Goal: Task Accomplishment & Management: Manage account settings

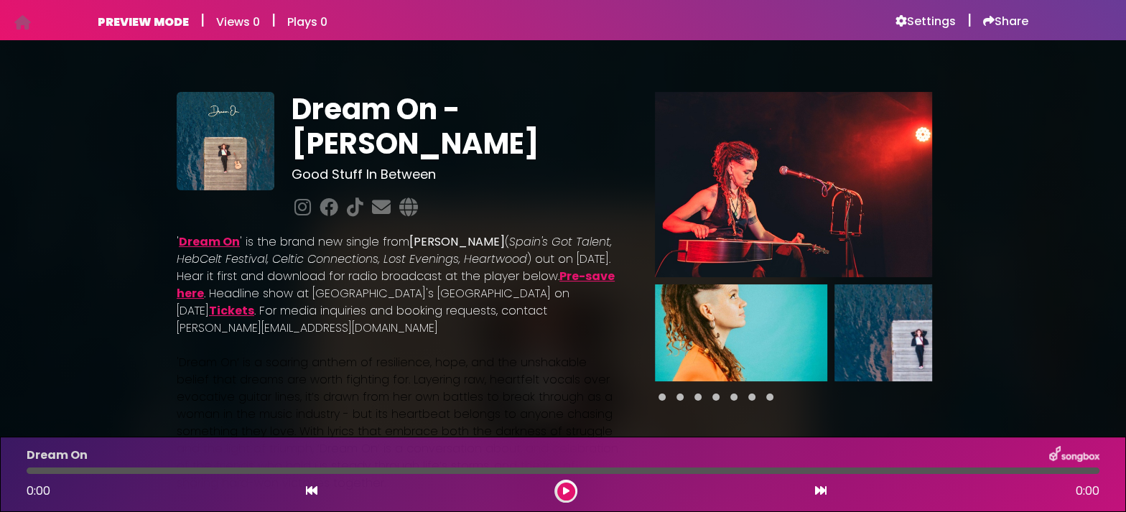
click at [682, 284] on img at bounding box center [741, 332] width 172 height 97
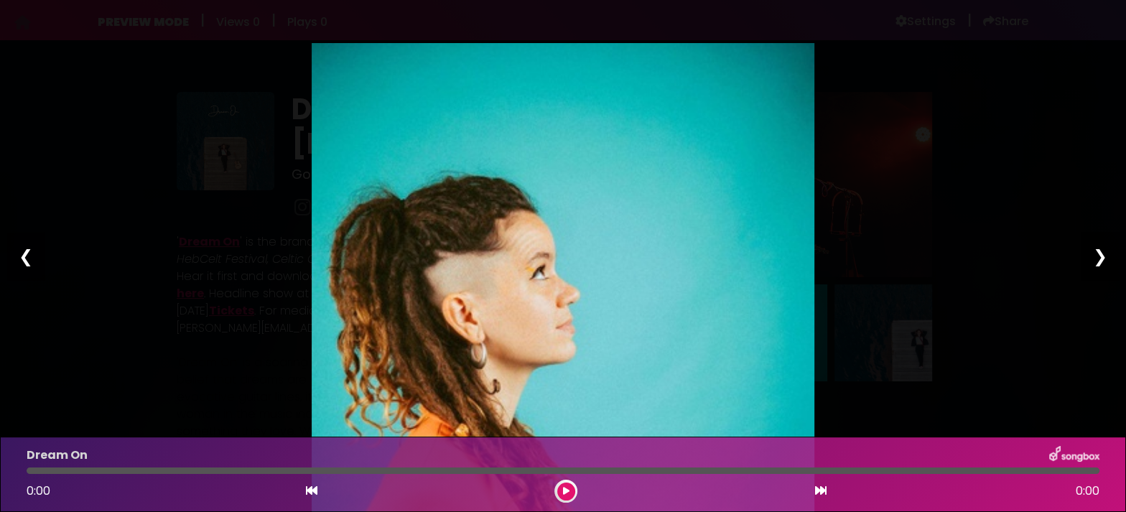
click at [1102, 259] on div "❯" at bounding box center [1100, 256] width 37 height 49
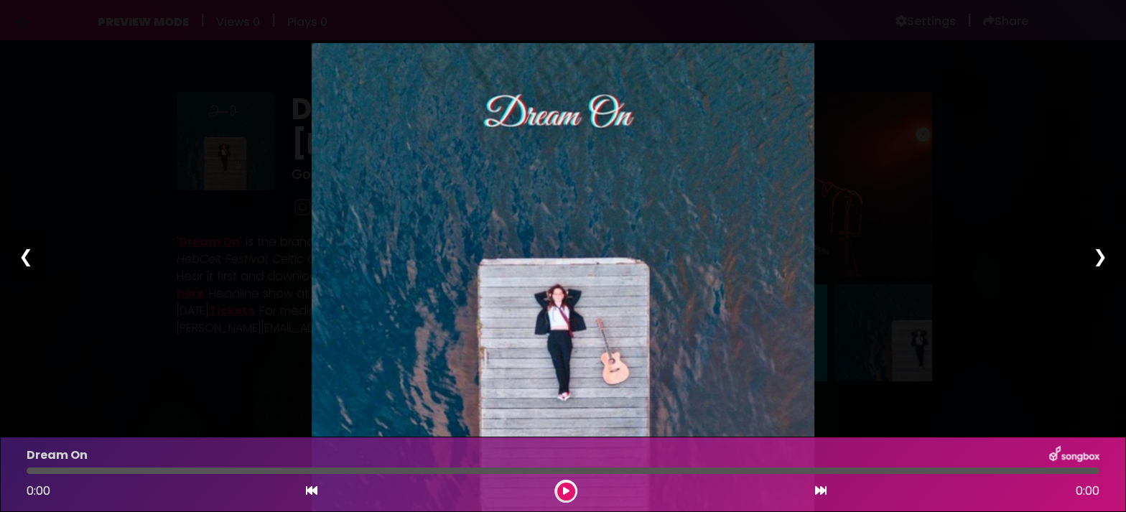
click at [1102, 259] on div "❯" at bounding box center [1100, 256] width 37 height 49
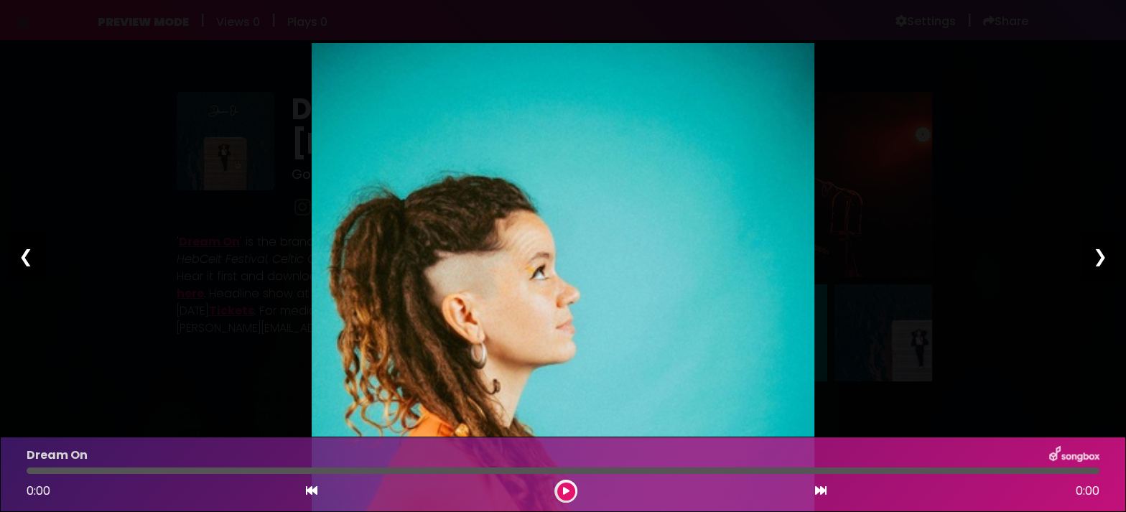
click at [1102, 259] on div "❯" at bounding box center [1100, 256] width 37 height 49
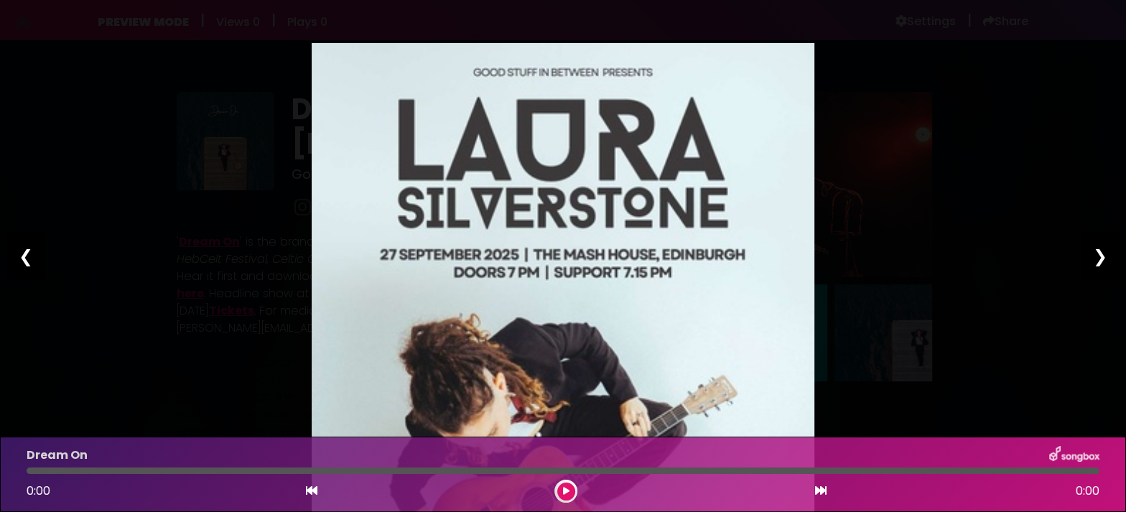
click at [1102, 259] on div "❯" at bounding box center [1100, 256] width 37 height 49
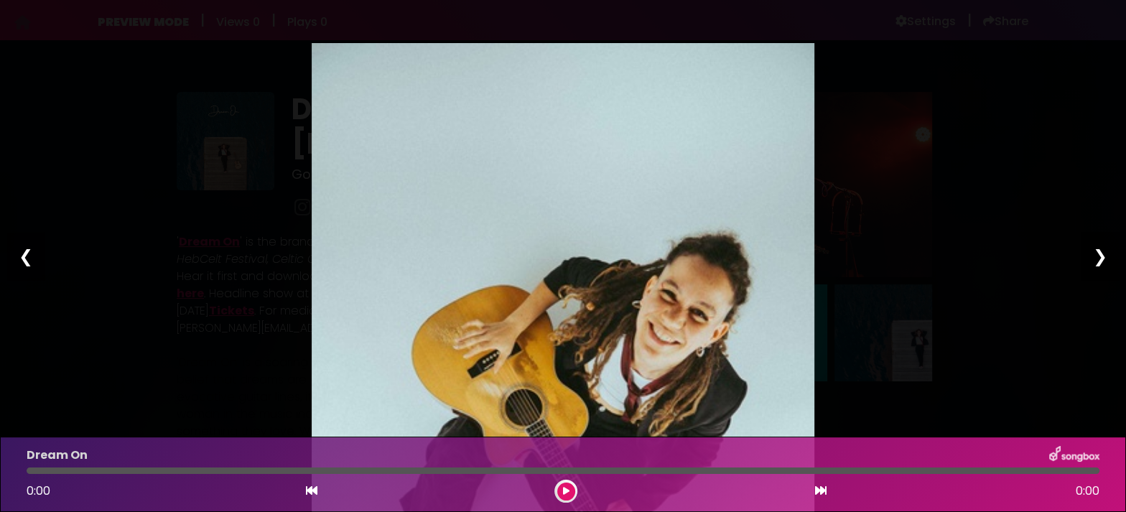
click at [1102, 259] on div "❯" at bounding box center [1100, 256] width 37 height 49
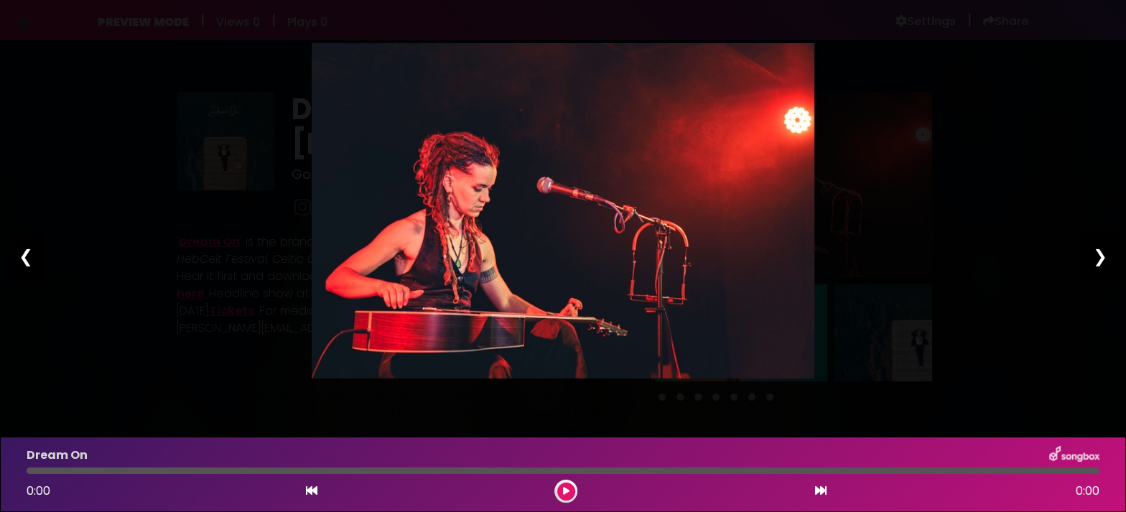
click at [1102, 259] on div "❯" at bounding box center [1100, 256] width 37 height 49
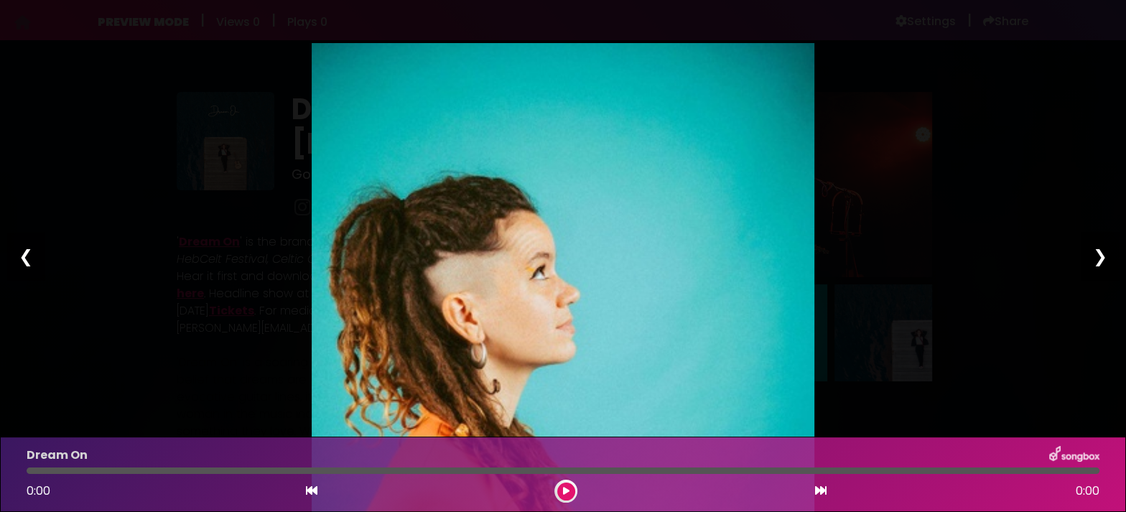
click at [1102, 259] on div "❯" at bounding box center [1100, 256] width 37 height 49
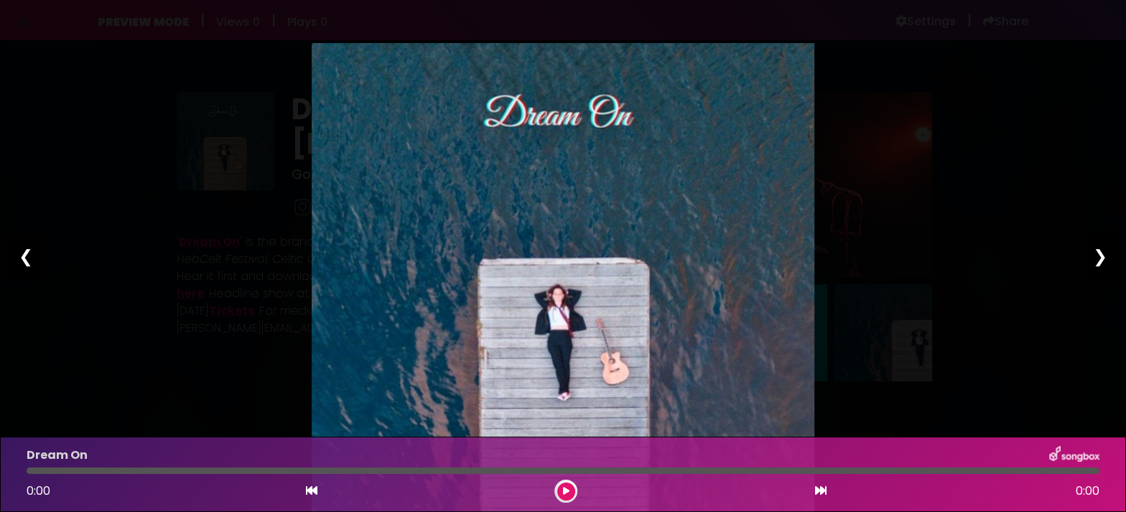
click at [1102, 259] on div "❯" at bounding box center [1100, 256] width 37 height 49
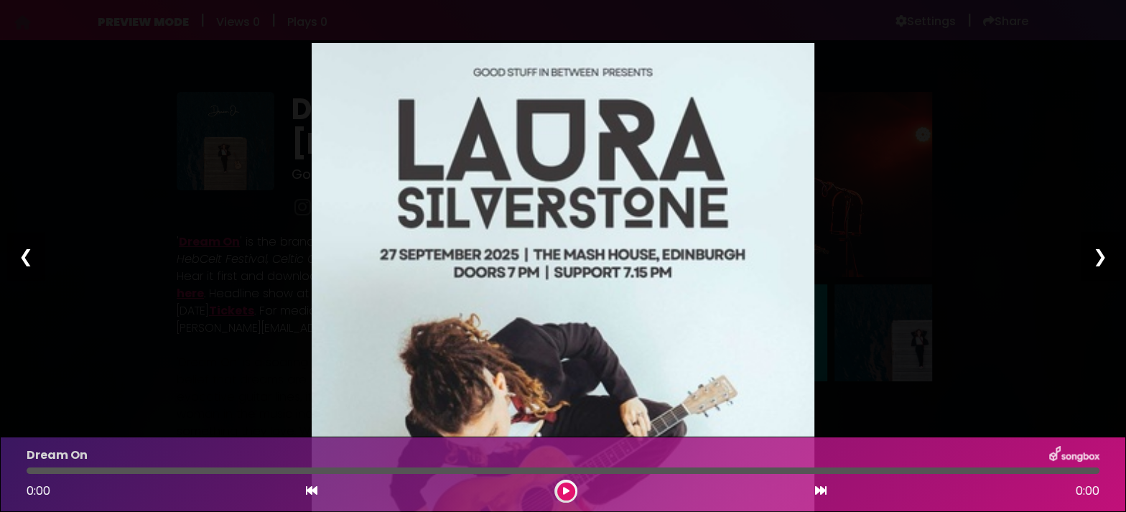
click at [1102, 259] on div "❯" at bounding box center [1100, 256] width 37 height 49
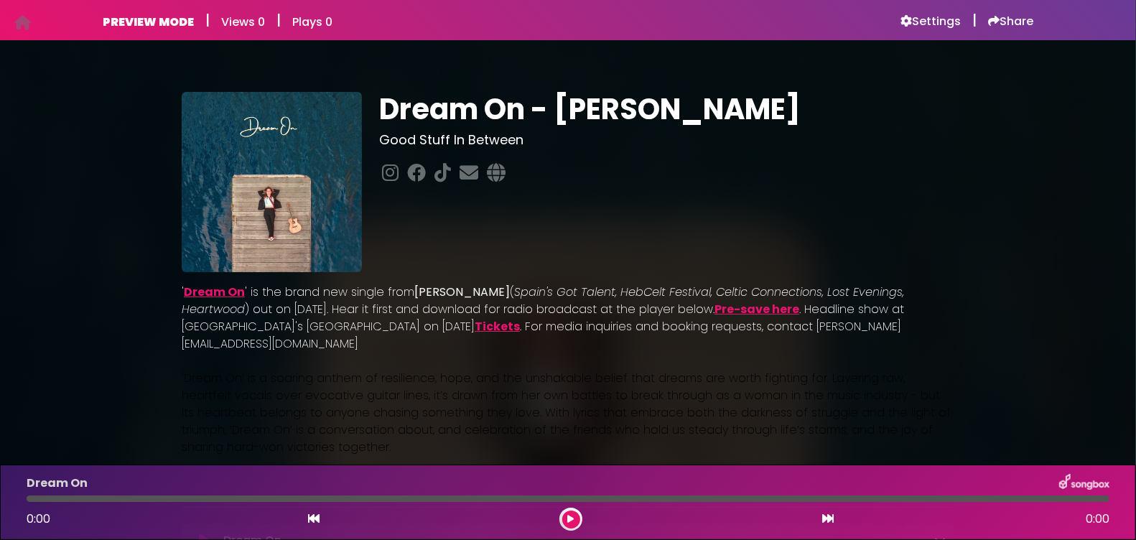
click at [275, 151] on div at bounding box center [271, 182] width 197 height 180
click at [932, 24] on h6 "Settings" at bounding box center [931, 21] width 60 height 14
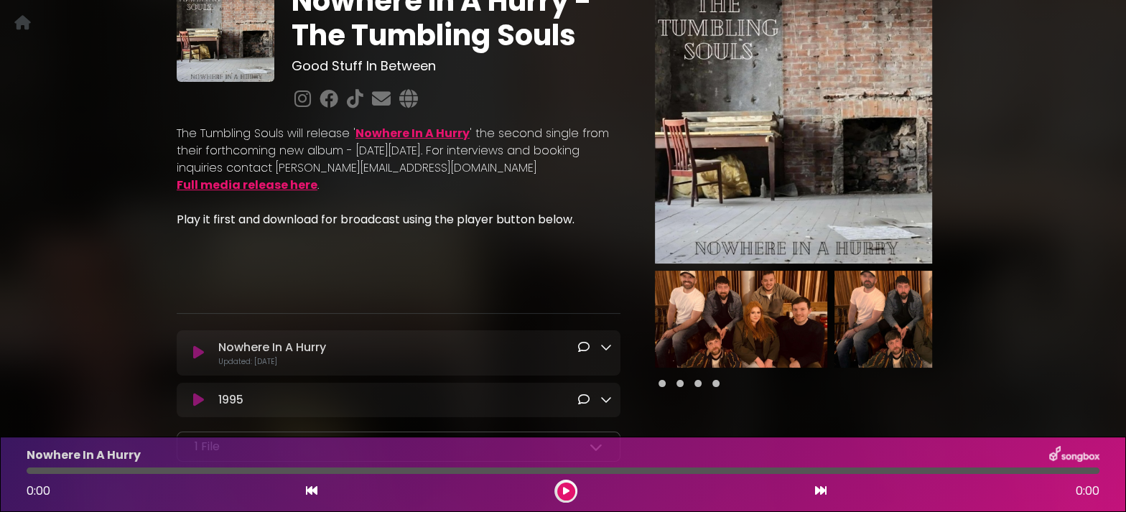
scroll to position [110, 0]
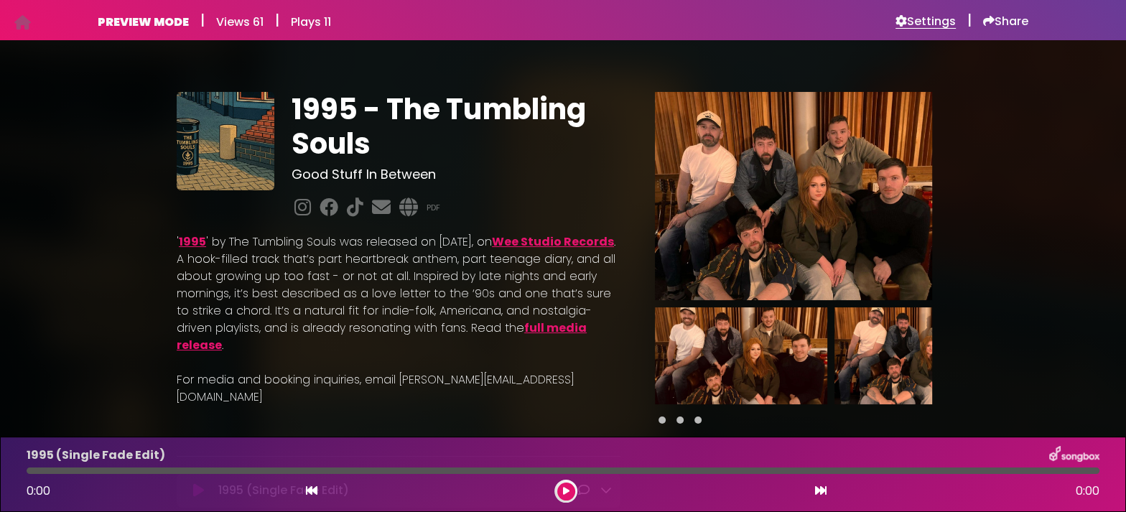
click at [931, 25] on h6 "Settings" at bounding box center [926, 21] width 60 height 14
click at [940, 25] on h6 "Settings" at bounding box center [926, 21] width 60 height 14
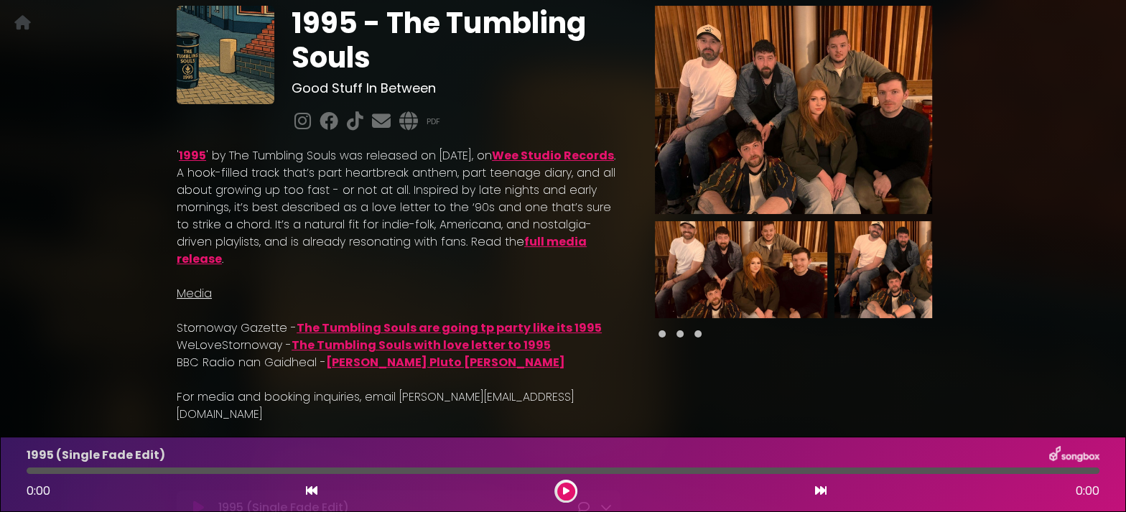
scroll to position [83, 0]
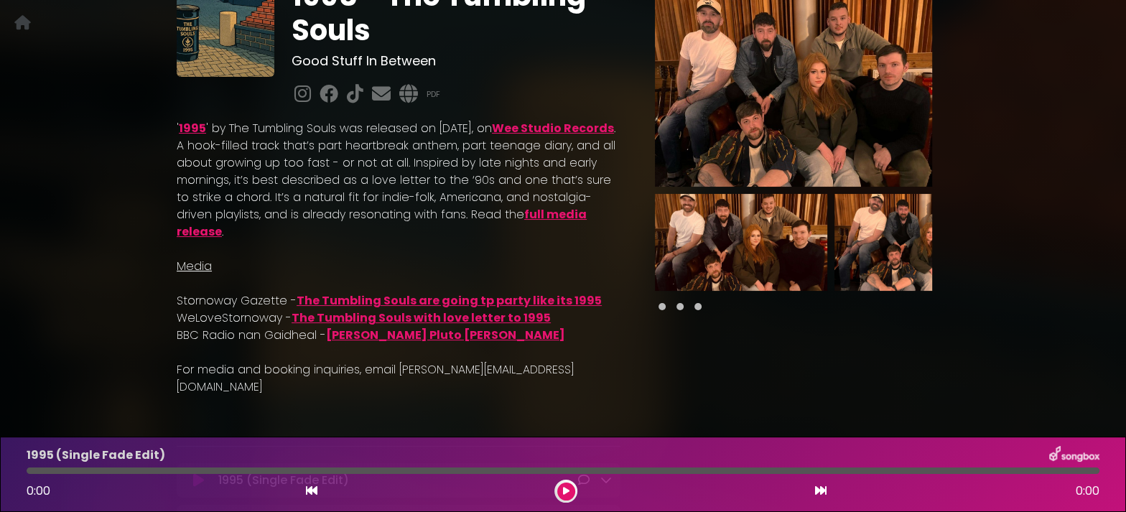
scroll to position [22, 0]
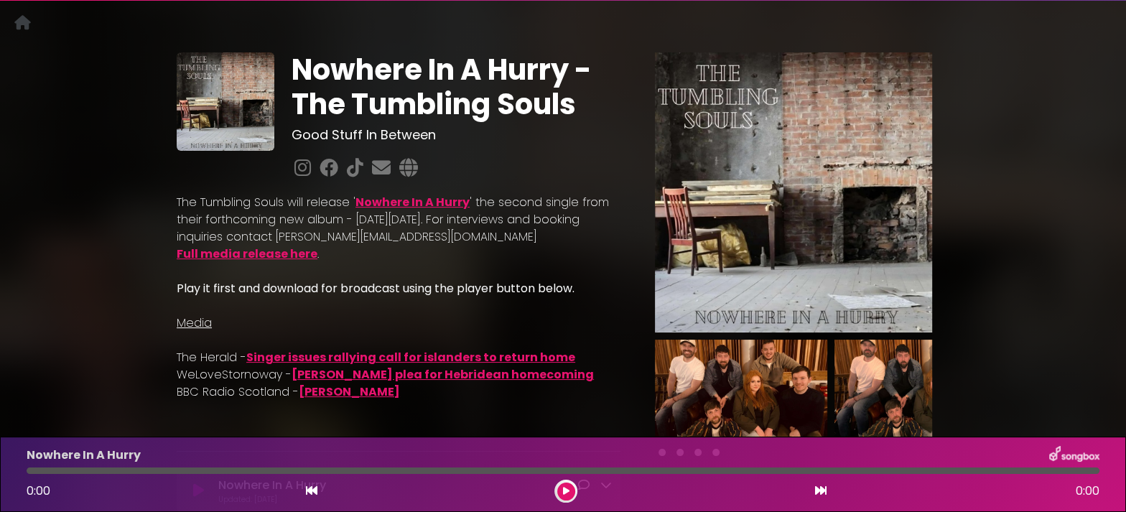
scroll to position [33, 0]
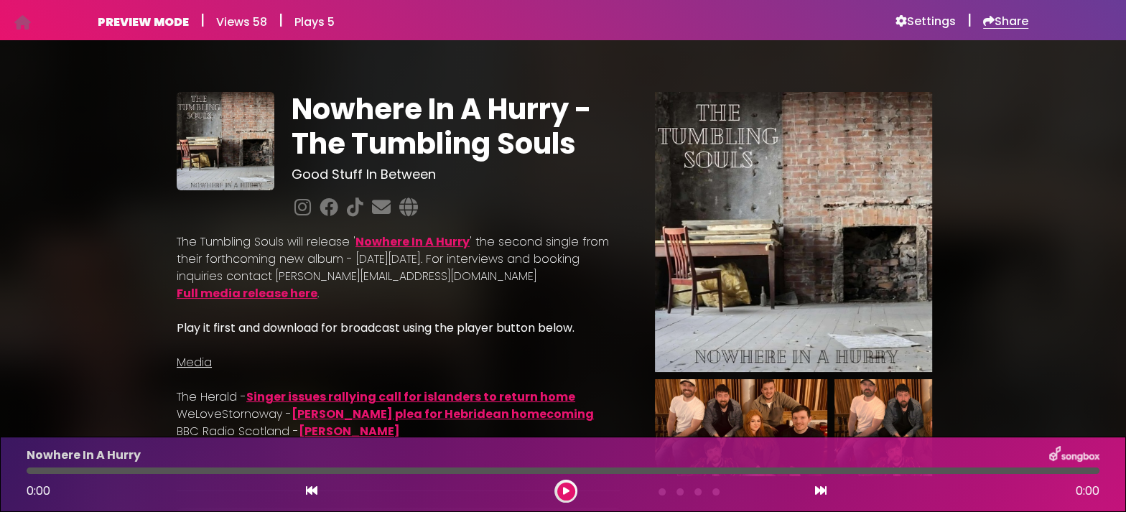
click at [1008, 25] on h6 "Share" at bounding box center [1005, 21] width 45 height 14
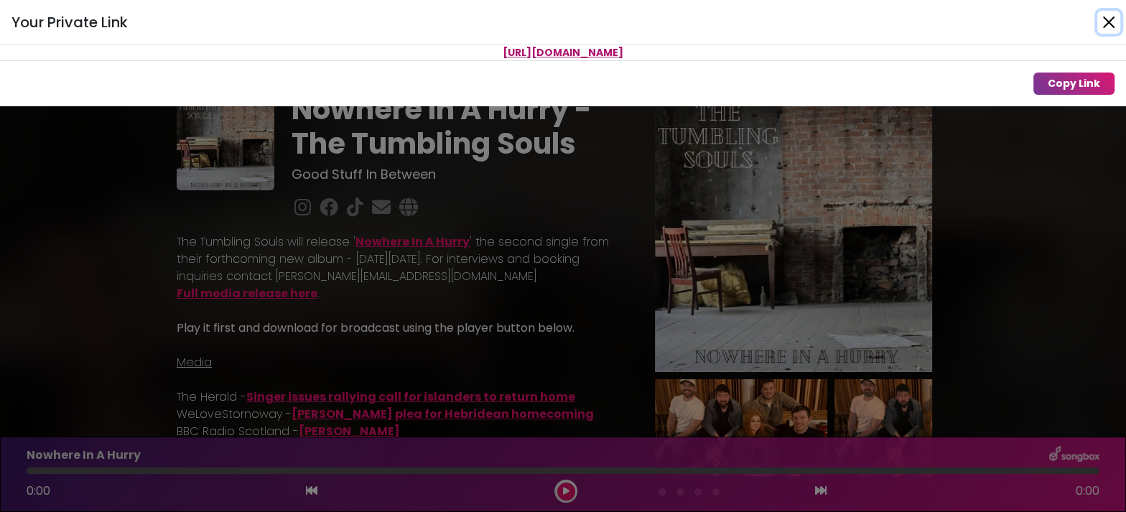
click at [1112, 20] on button "Close" at bounding box center [1108, 22] width 23 height 23
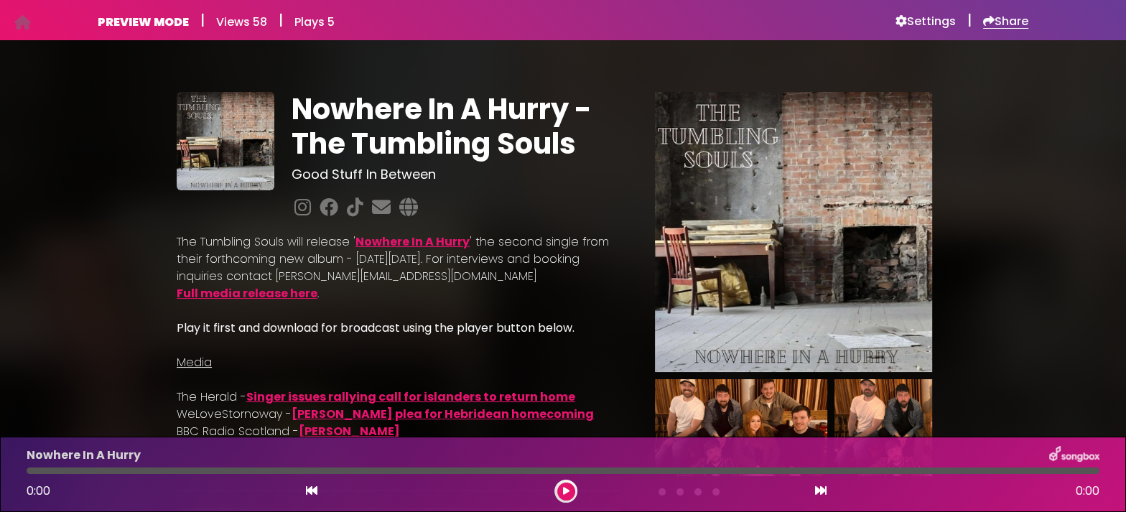
click at [1016, 24] on h6 "Share" at bounding box center [1005, 21] width 45 height 14
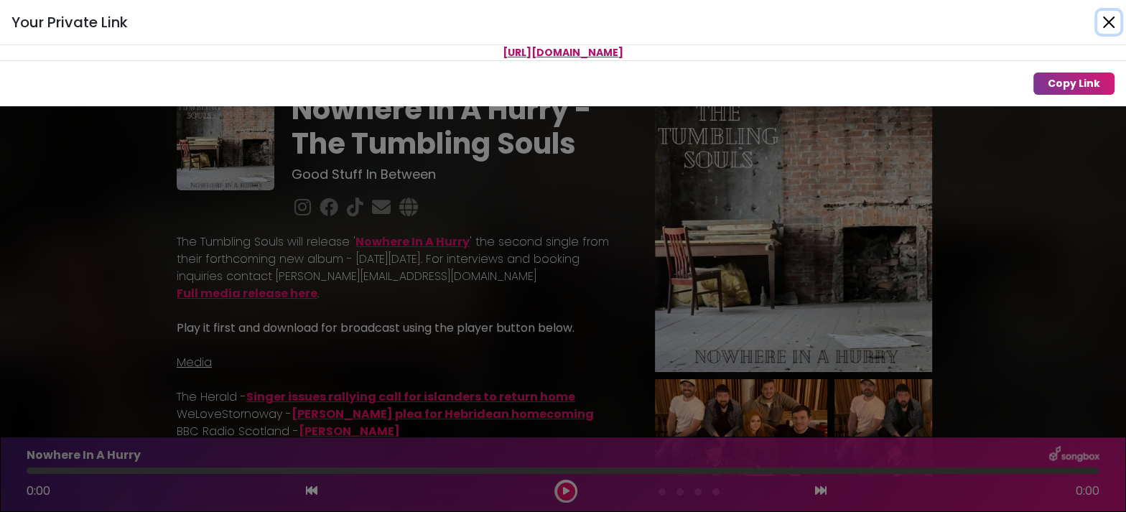
click at [1108, 19] on button "Close" at bounding box center [1108, 22] width 23 height 23
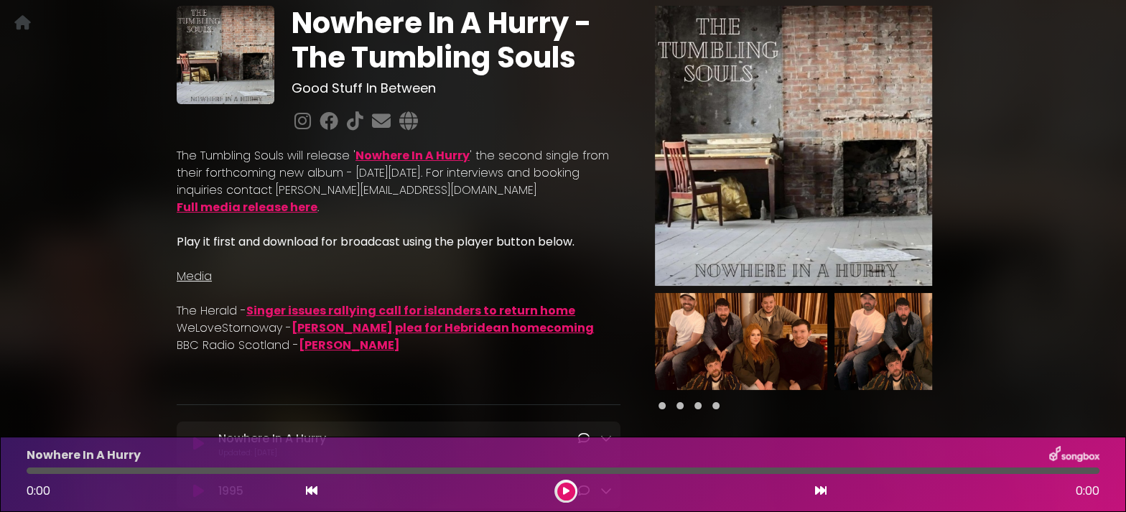
scroll to position [75, 0]
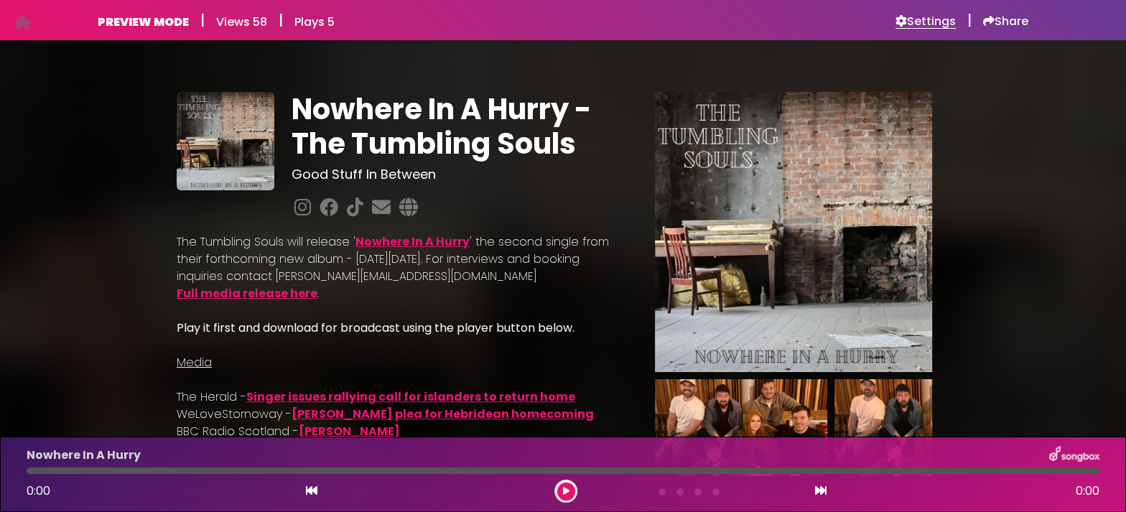
click at [921, 23] on h6 "Settings" at bounding box center [926, 21] width 60 height 14
